Goal: Complete application form: Complete application form

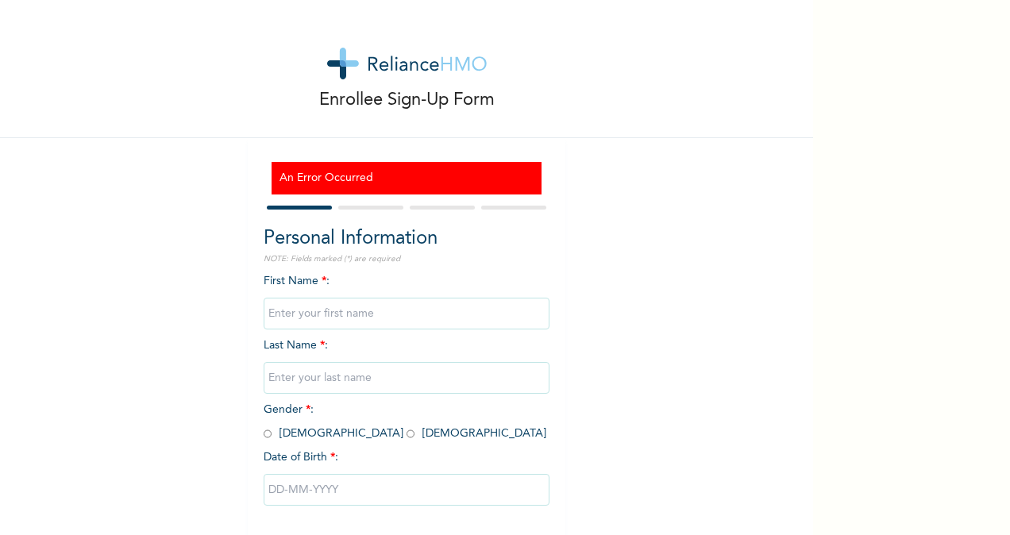
click at [353, 214] on form "Personal Information NOTE: Fields marked (*) are required First Name * : Last N…" at bounding box center [407, 390] width 286 height 376
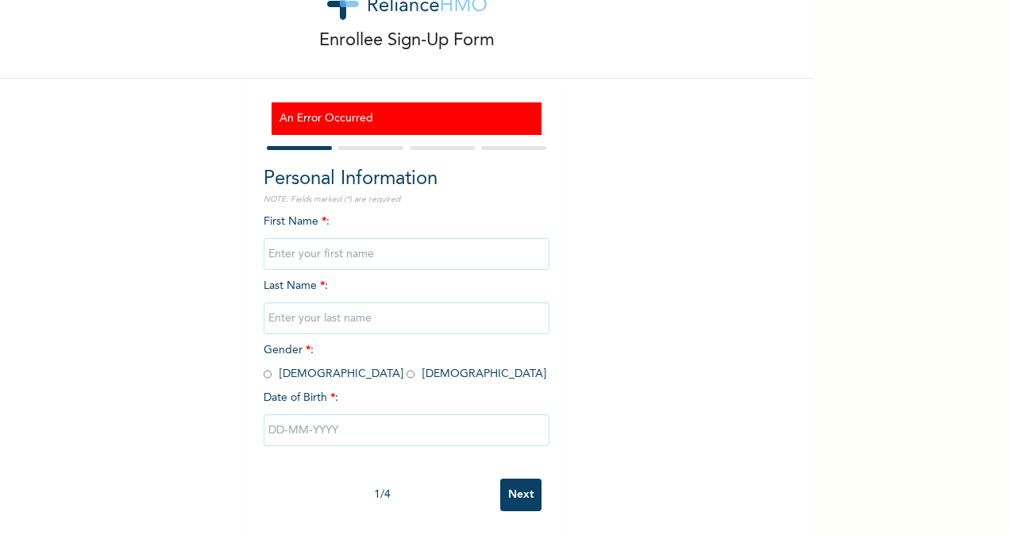
click at [368, 240] on input "text" at bounding box center [407, 254] width 286 height 32
type input "Ebubechi"
type input "Onyemaizu"
click at [407, 367] on input "radio" at bounding box center [411, 374] width 8 height 15
radio input "true"
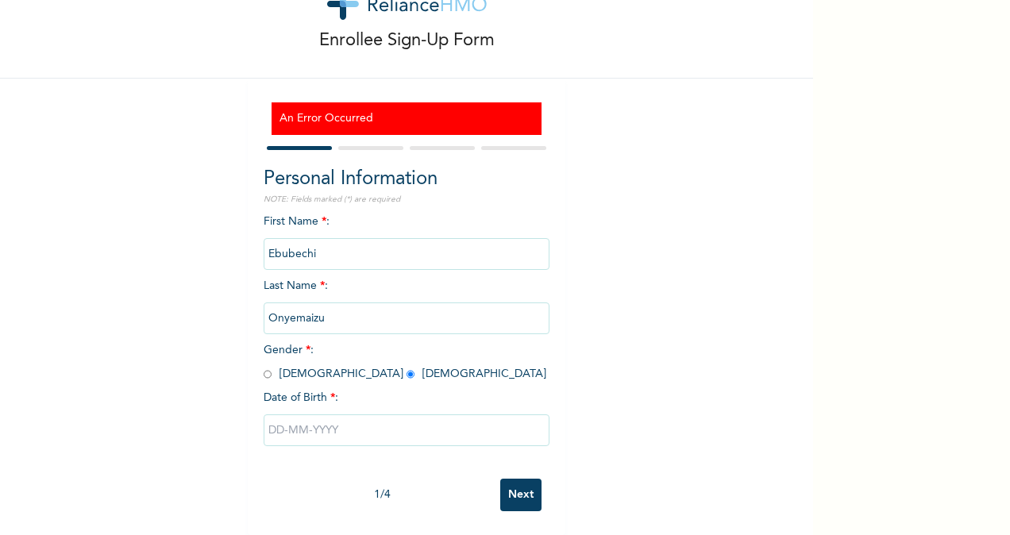
click at [303, 415] on input "text" at bounding box center [407, 431] width 286 height 32
select select "9"
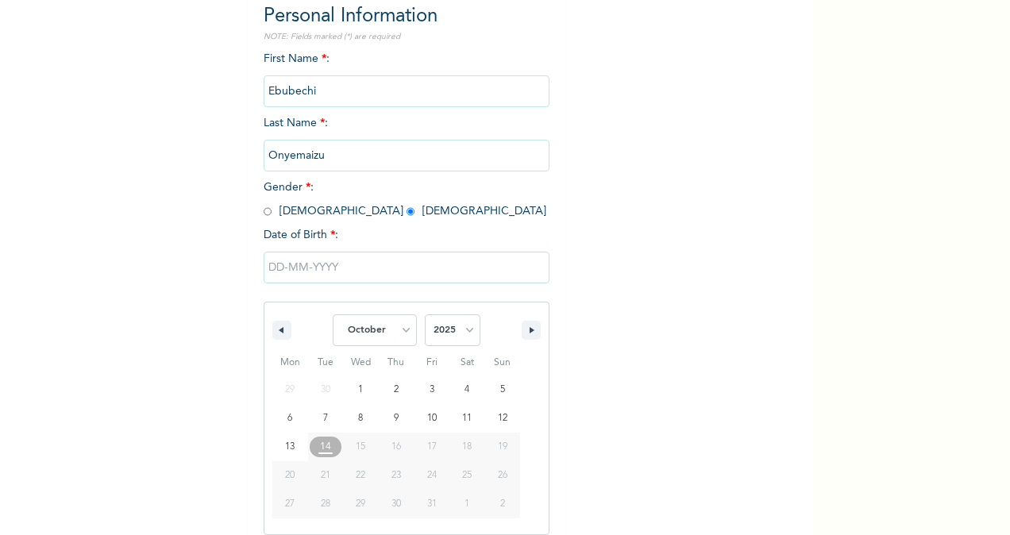
scroll to position [237, 0]
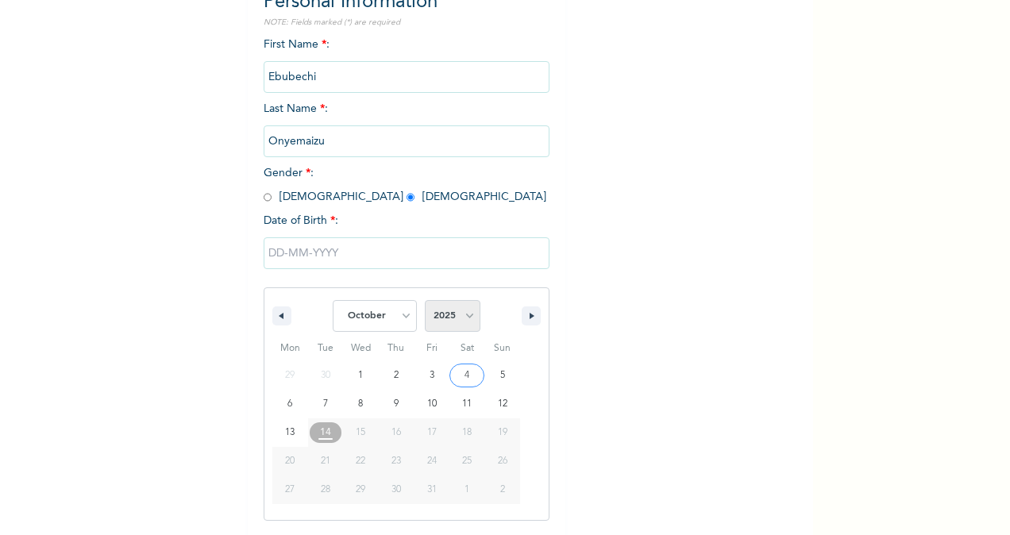
click at [466, 323] on select "2025 2024 2023 2022 2021 2020 2019 2018 2017 2016 2015 2014 2013 2012 2011 2010…" at bounding box center [453, 316] width 56 height 32
select select "2000"
click at [425, 303] on select "2025 2024 2023 2022 2021 2020 2019 2018 2017 2016 2015 2014 2013 2012 2011 2010…" at bounding box center [453, 316] width 56 height 32
click at [398, 321] on select "January February March April May June July August September October November De…" at bounding box center [375, 316] width 84 height 32
select select "2"
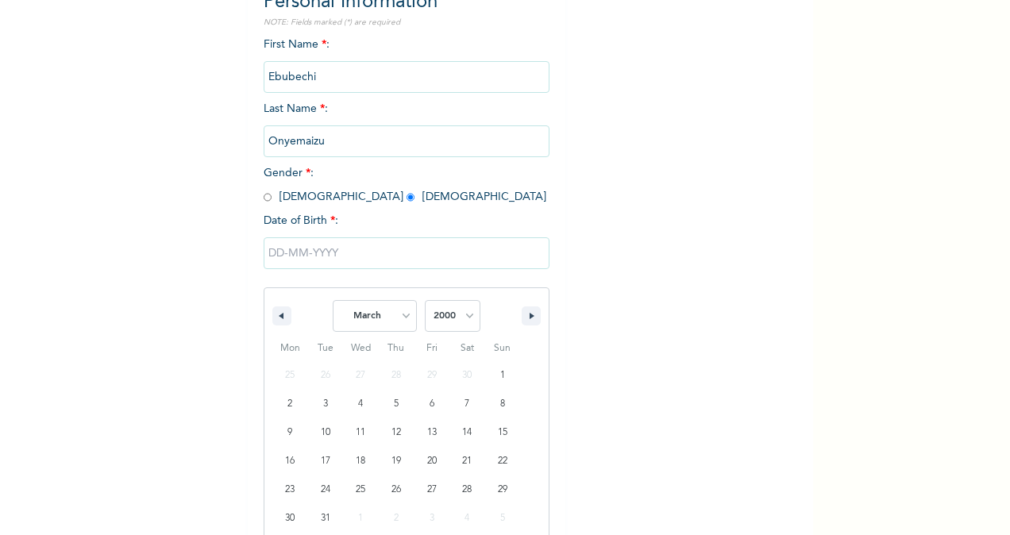
click at [333, 303] on select "January February March April May June July August September October November De…" at bounding box center [375, 316] width 84 height 32
type input "[DATE]"
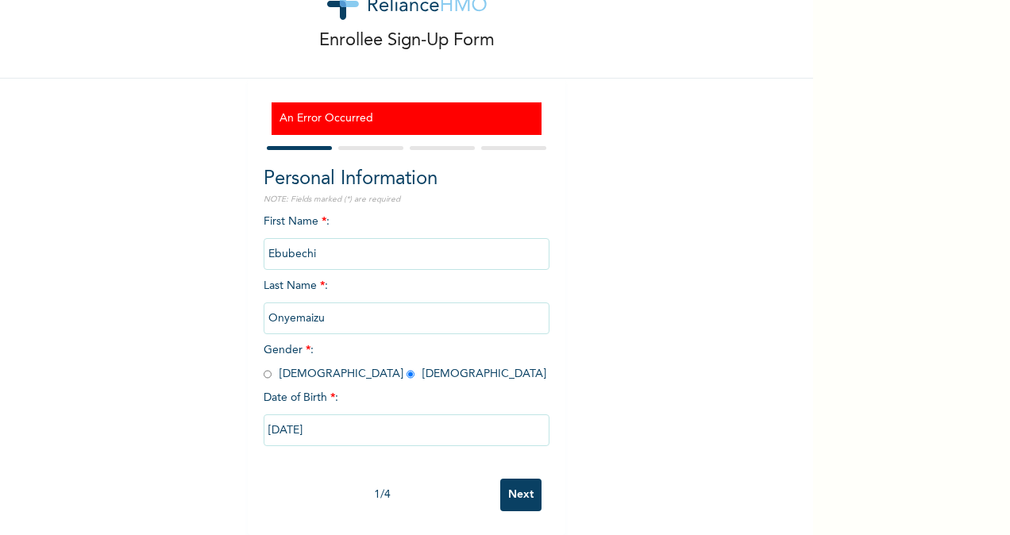
scroll to position [73, 0]
click at [513, 479] on input "Next" at bounding box center [520, 495] width 41 height 33
